Goal: Navigation & Orientation: Find specific page/section

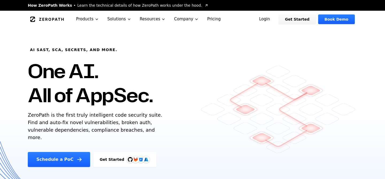
click at [266, 19] on link "Login" at bounding box center [265, 19] width 24 height 10
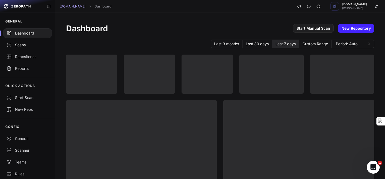
click at [25, 45] on div "Scans" at bounding box center [27, 44] width 42 height 5
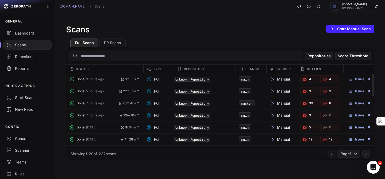
click at [182, 93] on code "Unknown Repository" at bounding box center [192, 91] width 36 height 5
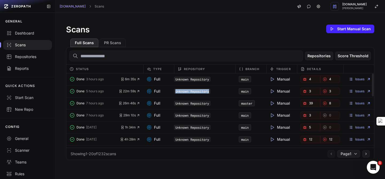
click at [182, 93] on code "Unknown Repository" at bounding box center [192, 91] width 36 height 5
click at [207, 87] on div "Unknown Repository" at bounding box center [204, 90] width 61 height 7
click at [197, 91] on code "Unknown Repository" at bounding box center [192, 91] width 36 height 5
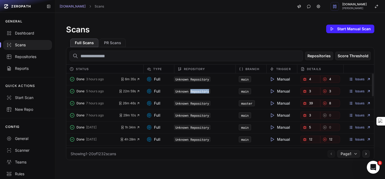
click at [197, 91] on code "Unknown Repository" at bounding box center [192, 91] width 36 height 5
click at [14, 57] on div "Repositories" at bounding box center [27, 56] width 42 height 5
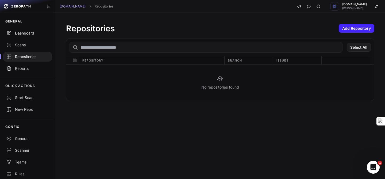
click at [16, 35] on div "Dashboard" at bounding box center [27, 32] width 42 height 5
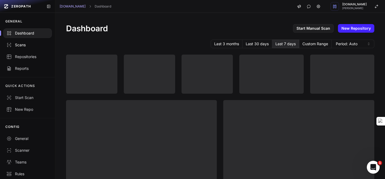
click at [24, 45] on div "Scans" at bounding box center [27, 44] width 42 height 5
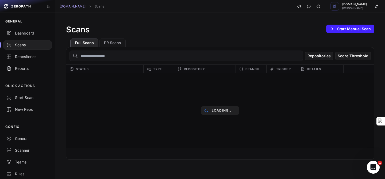
click at [30, 44] on div "Scans" at bounding box center [27, 44] width 42 height 5
click at [24, 59] on div "Repositories" at bounding box center [27, 56] width 42 height 5
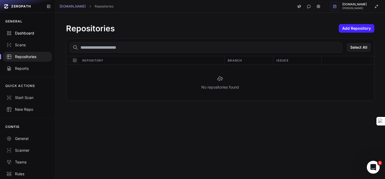
click at [16, 33] on div "Dashboard" at bounding box center [27, 32] width 42 height 5
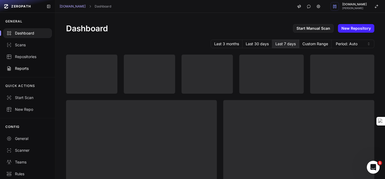
click at [26, 72] on link "Reports" at bounding box center [27, 69] width 55 height 12
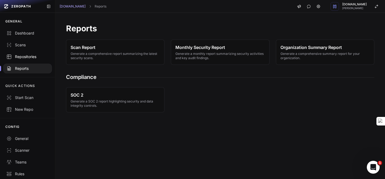
click at [24, 57] on div "Repositories" at bounding box center [27, 56] width 42 height 5
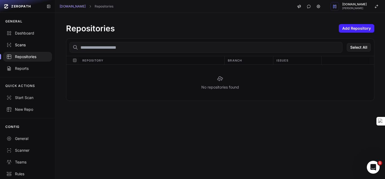
click at [22, 48] on link "Scans" at bounding box center [27, 45] width 55 height 12
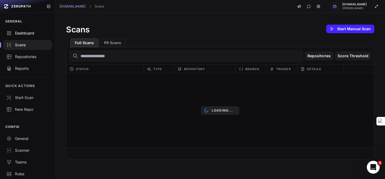
click at [24, 36] on link "Dashboard" at bounding box center [27, 33] width 55 height 12
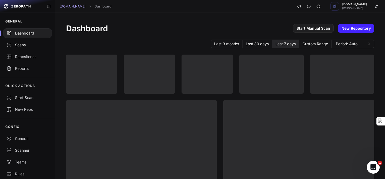
click at [24, 44] on div "Scans" at bounding box center [27, 44] width 42 height 5
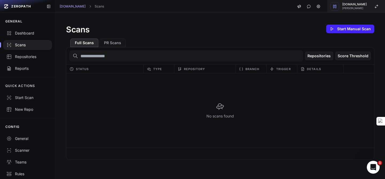
click at [357, 3] on span "Cloudwalk.io" at bounding box center [354, 4] width 25 height 3
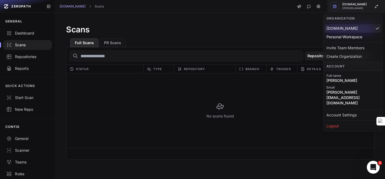
click at [357, 3] on span "Cloudwalk.io" at bounding box center [354, 4] width 25 height 3
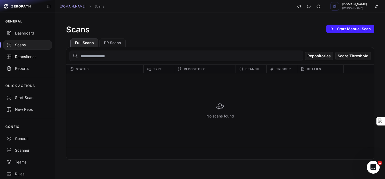
click at [22, 58] on div "Repositories" at bounding box center [27, 56] width 42 height 5
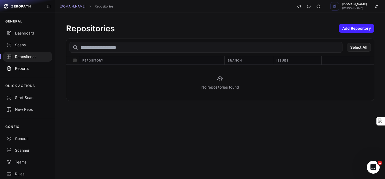
click at [23, 69] on div "Reports" at bounding box center [27, 68] width 42 height 5
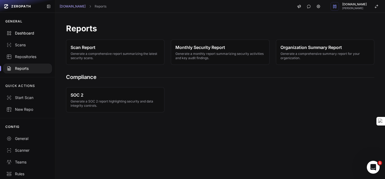
click at [17, 36] on div "Dashboard" at bounding box center [27, 32] width 42 height 5
